Goal: Task Accomplishment & Management: Complete application form

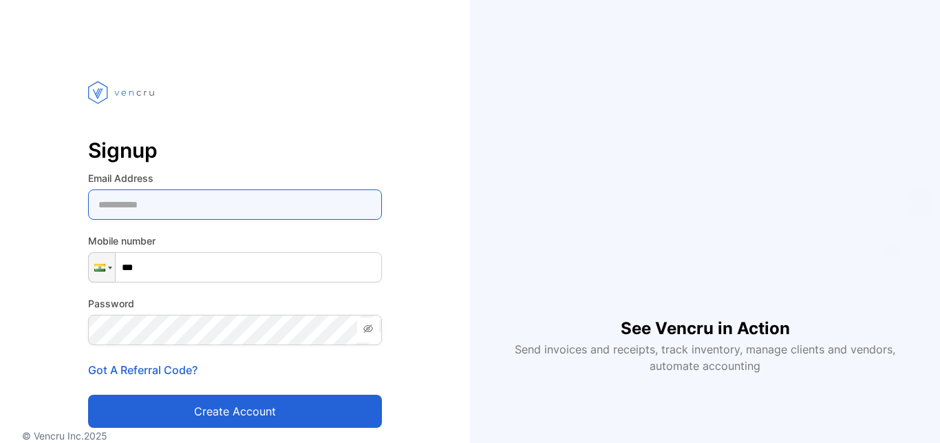
click at [174, 213] on Address-inputemail "email" at bounding box center [235, 204] width 294 height 30
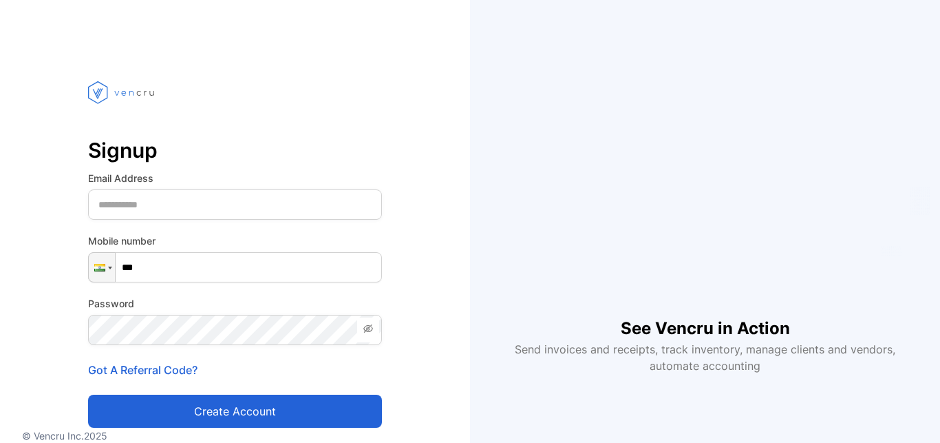
click at [173, 267] on input "***" at bounding box center [235, 267] width 294 height 30
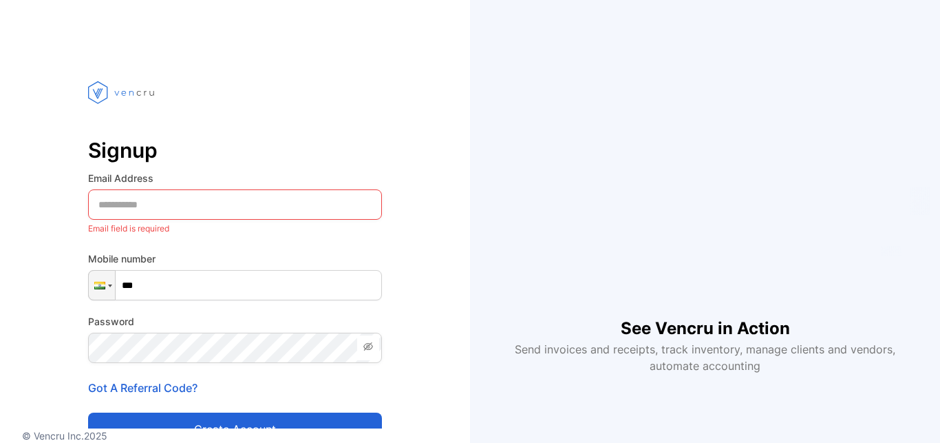
click at [171, 276] on input "***" at bounding box center [235, 285] width 294 height 30
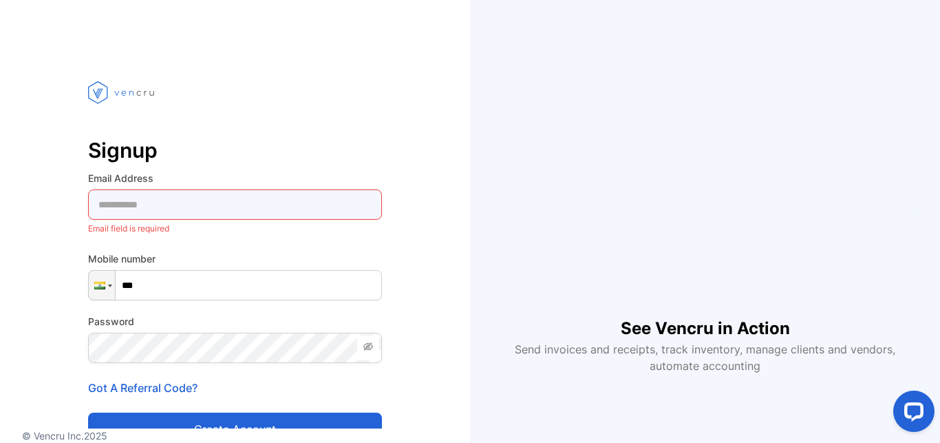
click at [145, 212] on Address-inputemail "email" at bounding box center [235, 204] width 294 height 30
